Goal: Information Seeking & Learning: Find specific fact

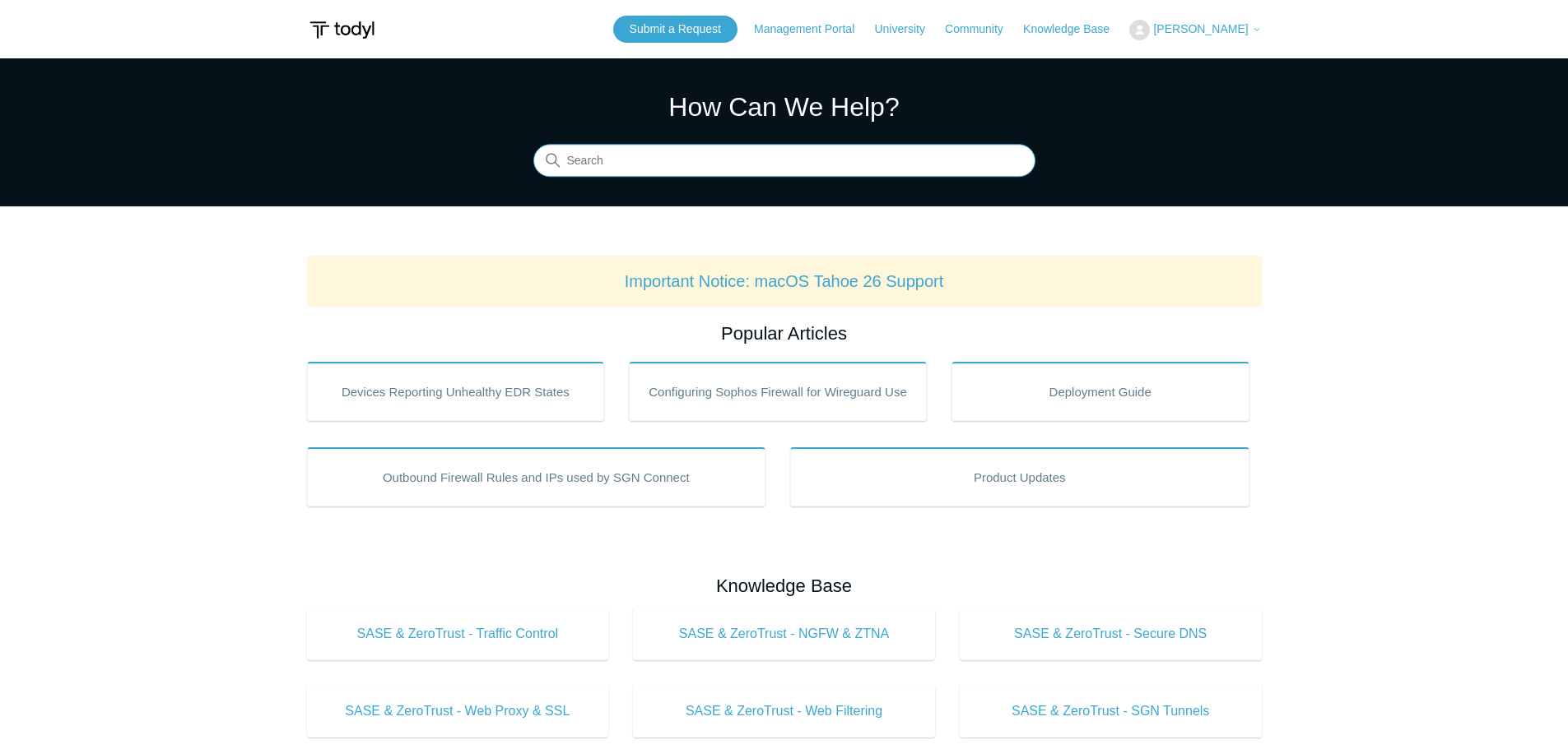
click at [660, 164] on input "Search" at bounding box center [784, 162] width 502 height 33
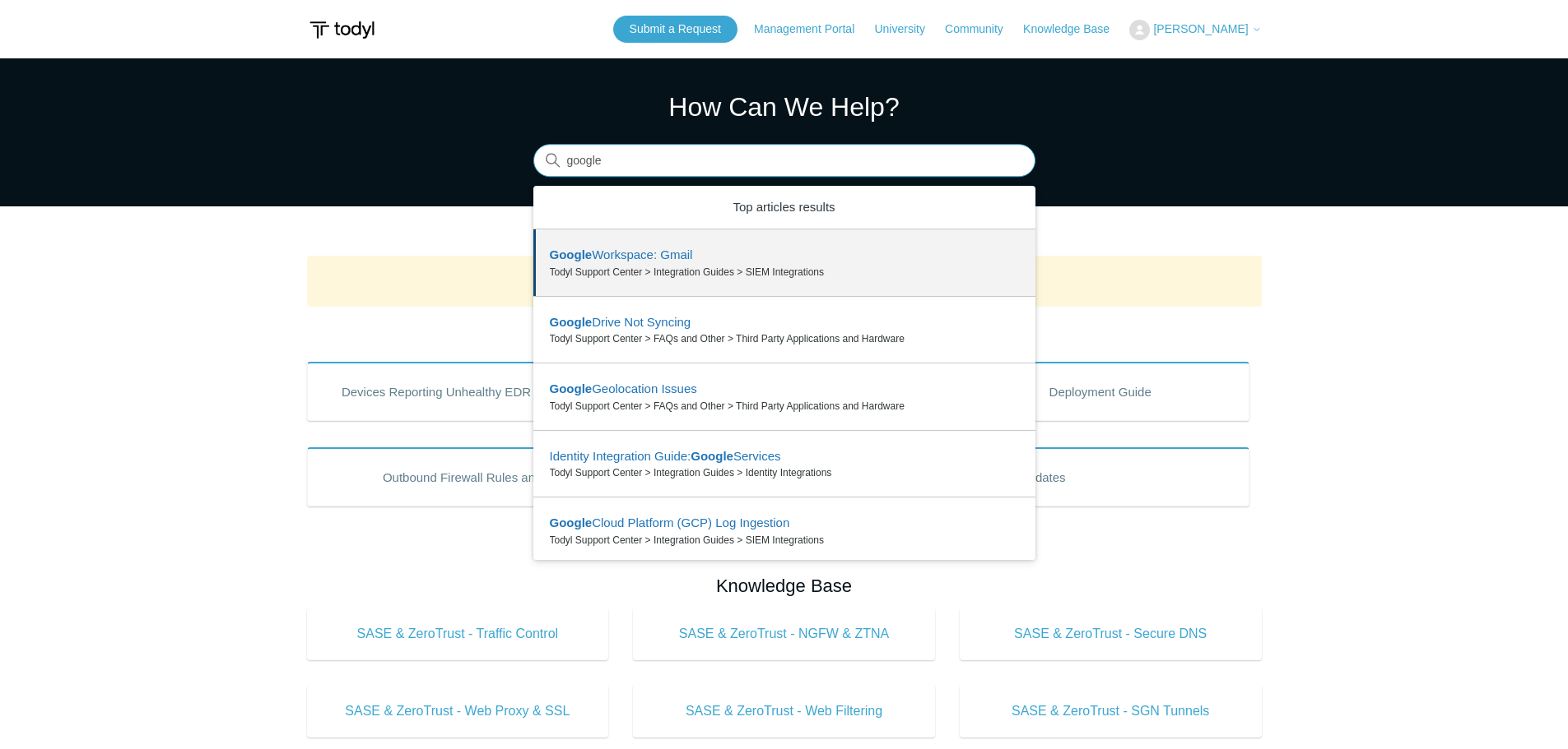
click at [665, 159] on input "google" at bounding box center [784, 162] width 502 height 33
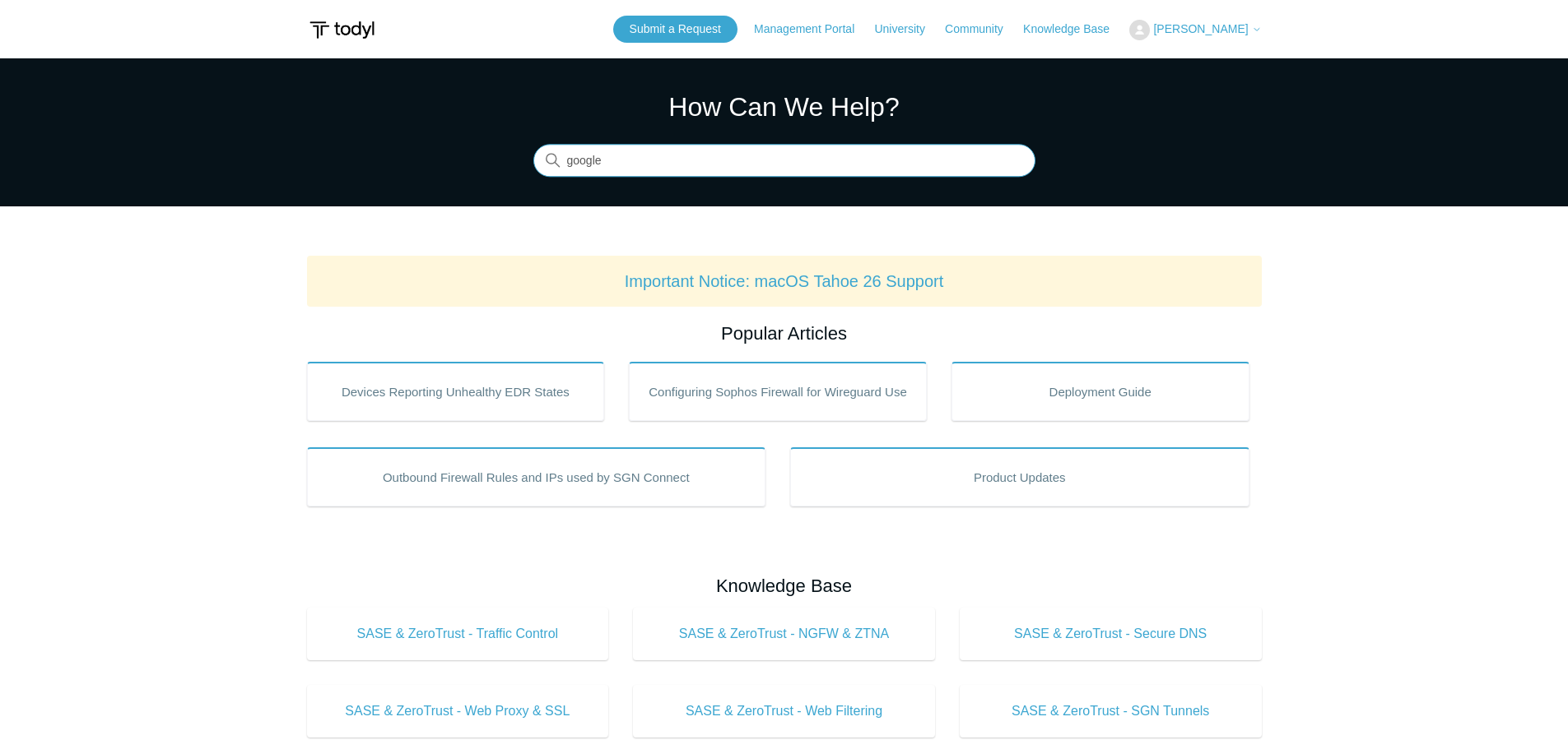
type input "google"
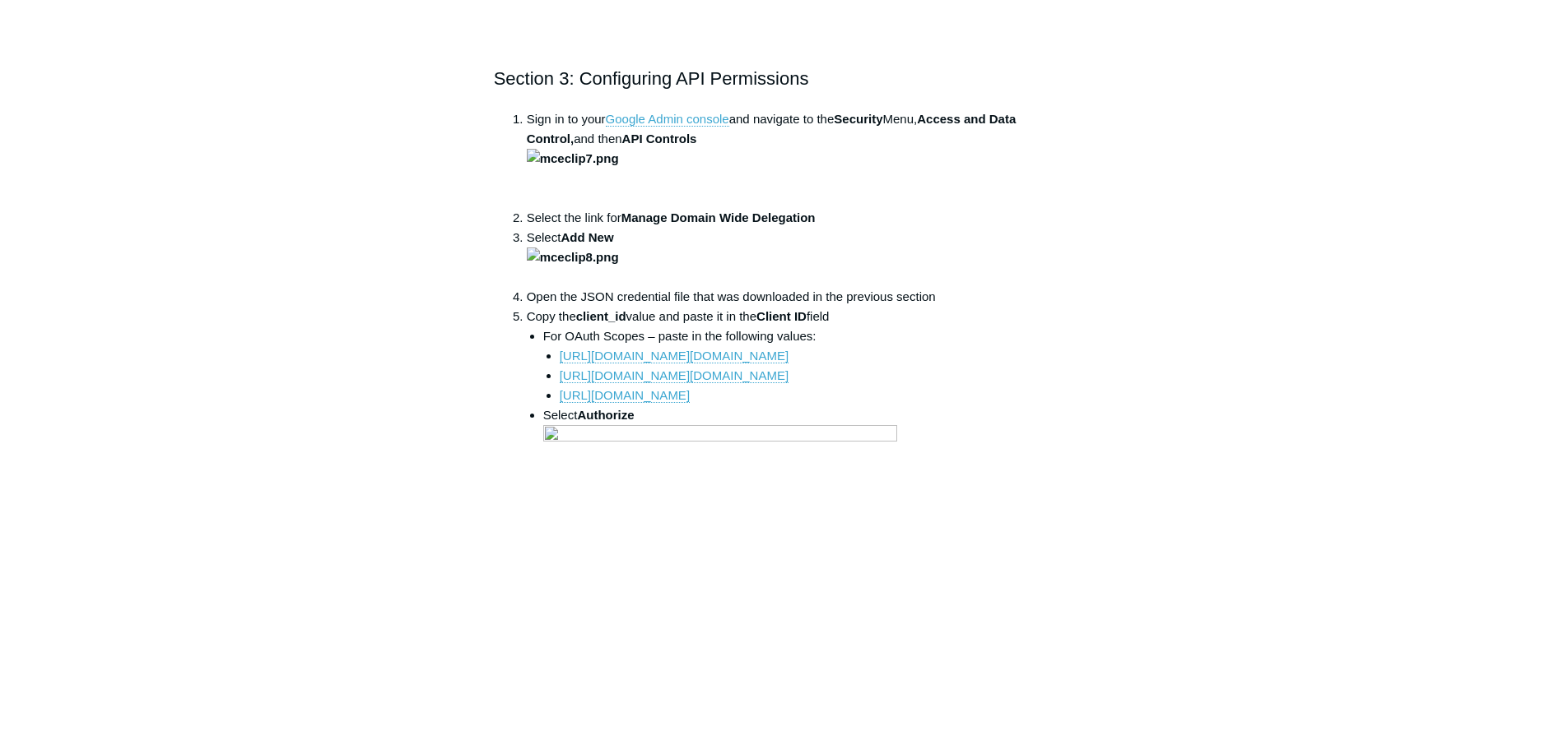
scroll to position [4277, 0]
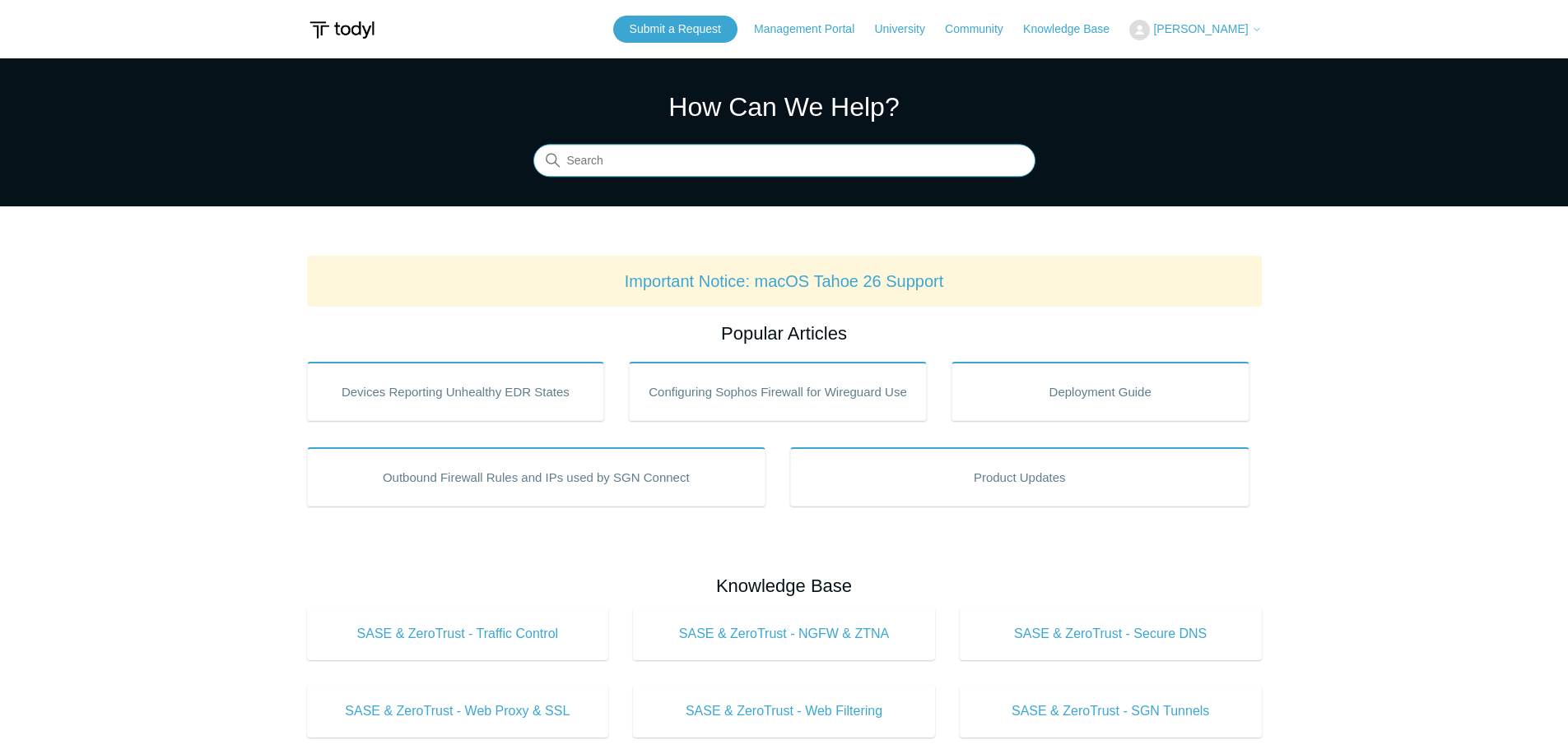
click at [613, 157] on input "Search" at bounding box center [784, 162] width 502 height 33
click at [640, 166] on input "recaptcha" at bounding box center [784, 162] width 502 height 33
type input "recaptcha"
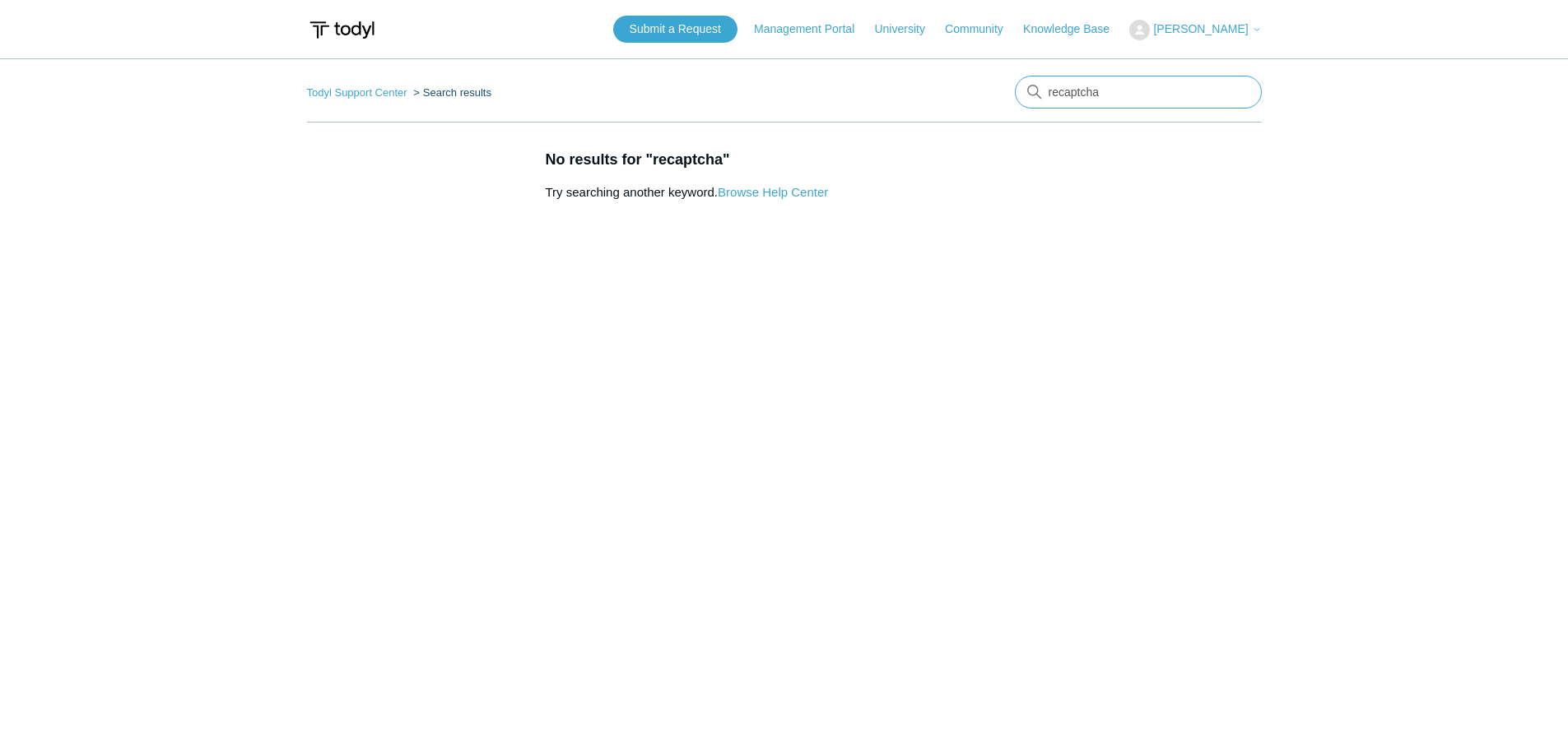
click at [1116, 91] on input "recaptcha" at bounding box center [1138, 92] width 246 height 33
drag, startPoint x: 1116, startPoint y: 91, endPoint x: 1018, endPoint y: 92, distance: 98.0
click at [1018, 92] on input "recaptcha" at bounding box center [1138, 92] width 246 height 33
type input "google"
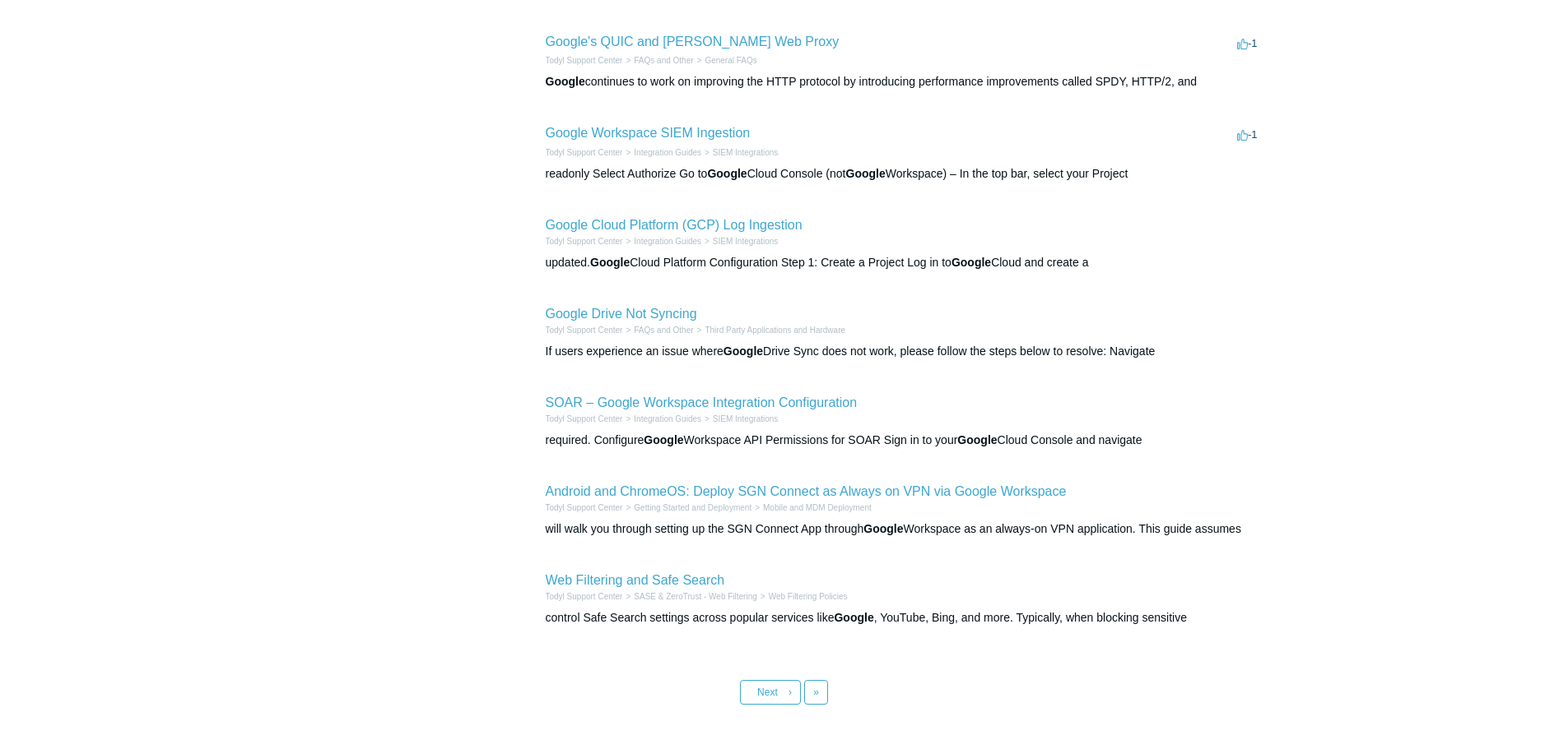
scroll to position [506, 0]
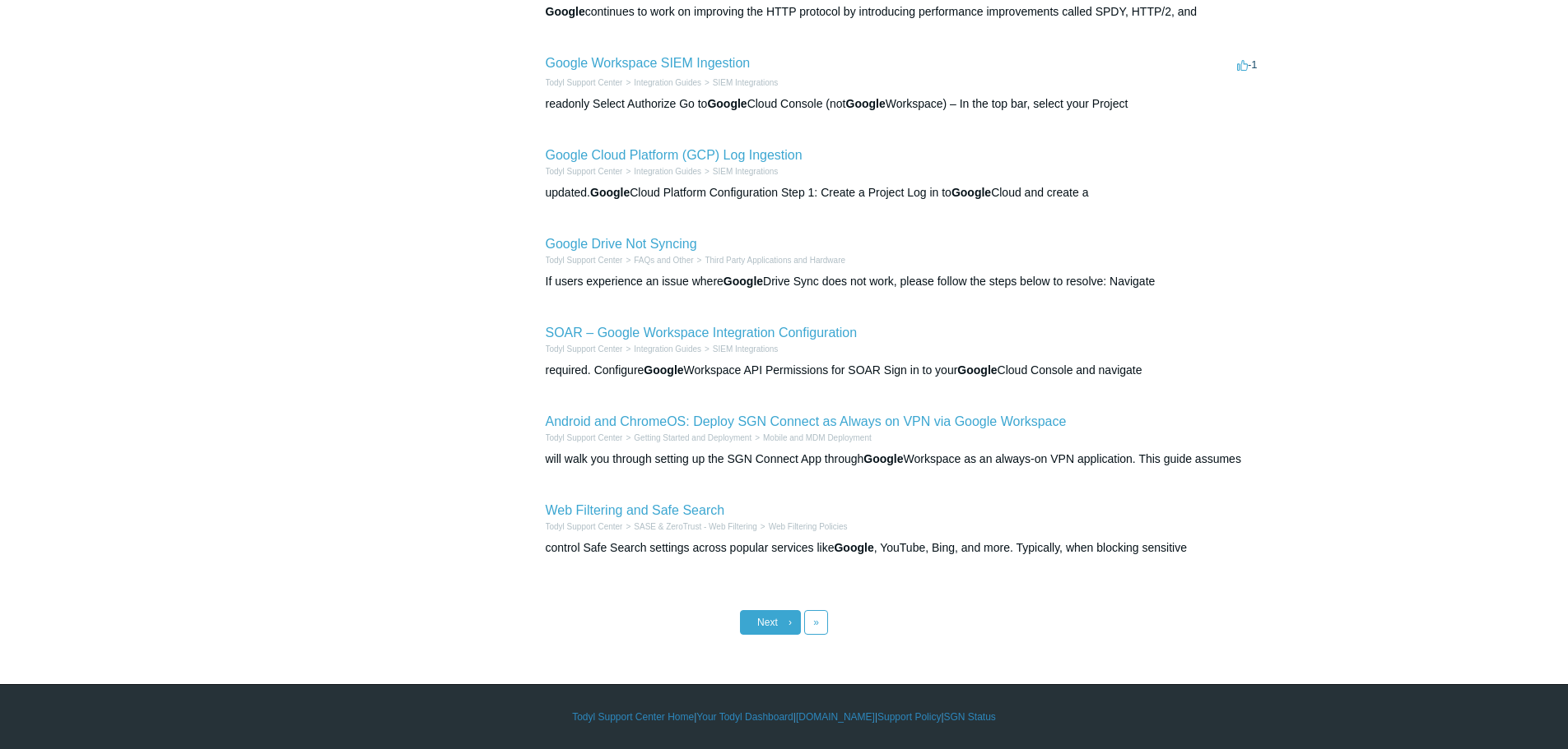
click at [772, 625] on span "Next" at bounding box center [767, 623] width 21 height 12
